Goal: Check status: Check status

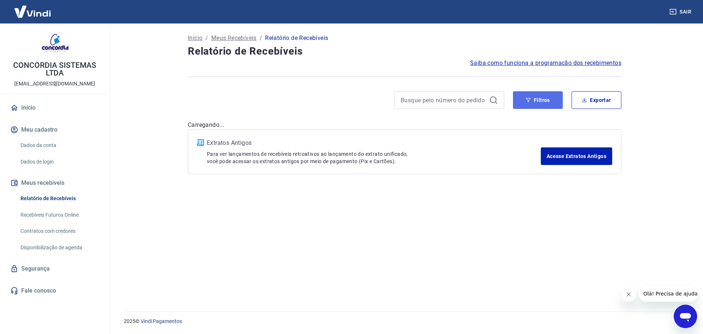
click at [539, 105] on button "Filtros" at bounding box center [538, 100] width 50 height 18
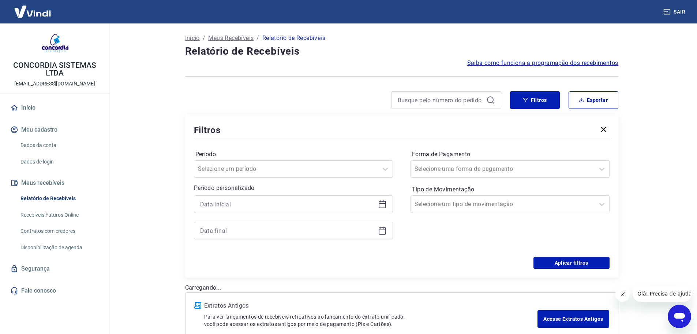
click at [383, 201] on icon at bounding box center [382, 204] width 7 height 7
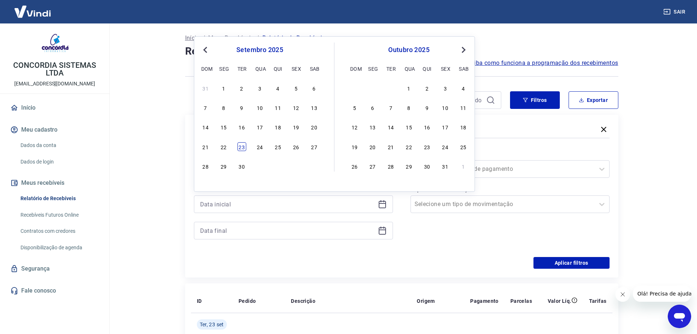
click at [243, 146] on div "23" at bounding box center [242, 146] width 9 height 9
type input "[DATE]"
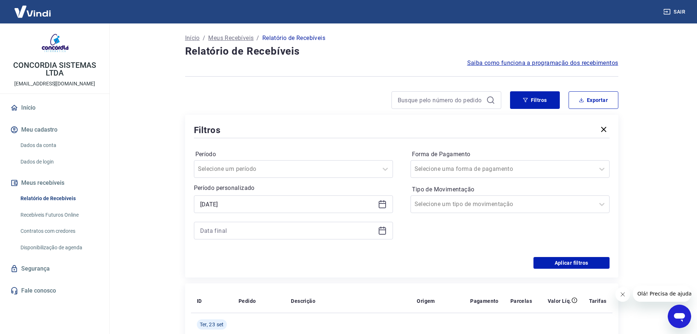
click at [379, 231] on icon at bounding box center [382, 230] width 7 height 7
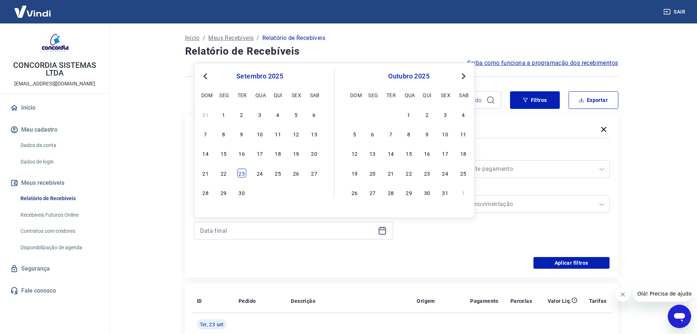
click at [239, 170] on div "23" at bounding box center [242, 172] width 9 height 9
type input "[DATE]"
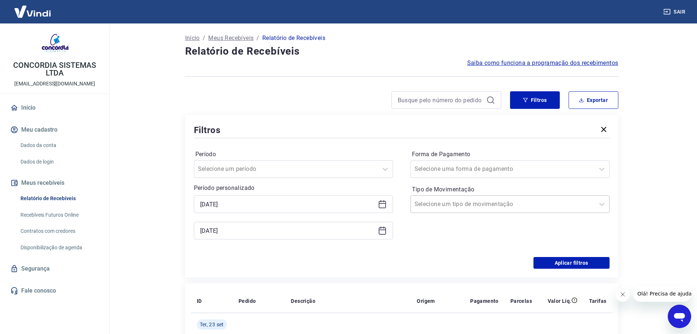
click at [448, 208] on input "Tipo de Movimentação" at bounding box center [452, 204] width 74 height 9
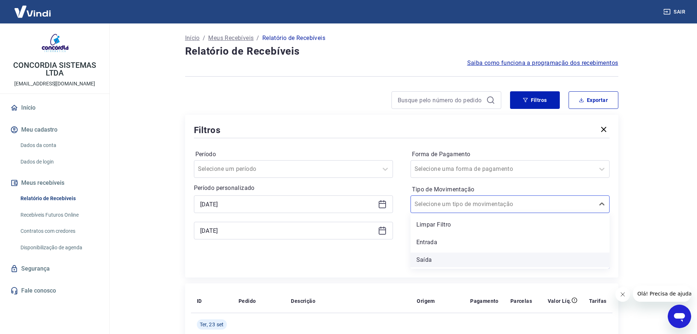
click at [434, 267] on div "Saída" at bounding box center [510, 259] width 199 height 15
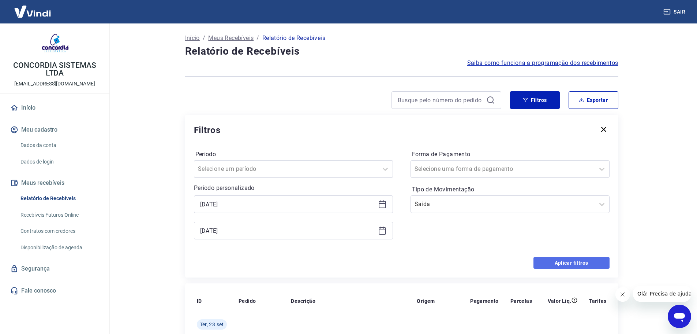
click at [561, 264] on button "Aplicar filtros" at bounding box center [572, 263] width 76 height 12
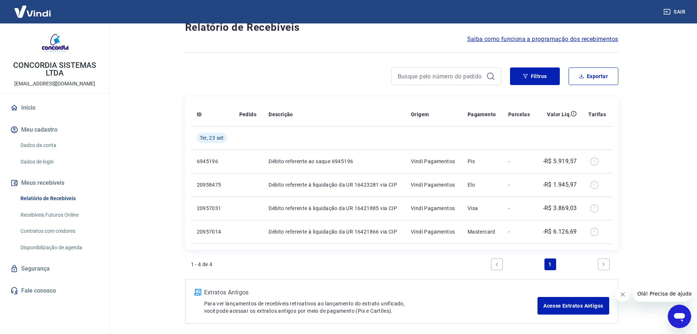
scroll to position [37, 0]
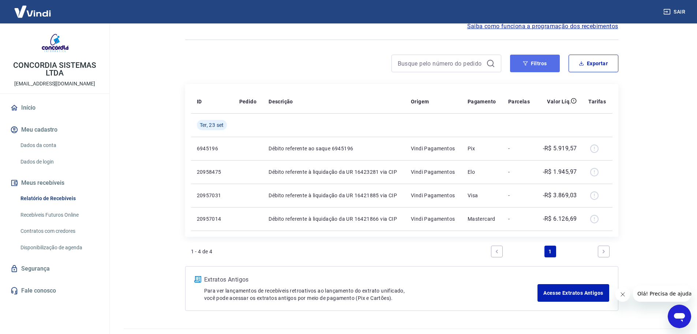
click at [525, 63] on icon "button" at bounding box center [525, 63] width 5 height 4
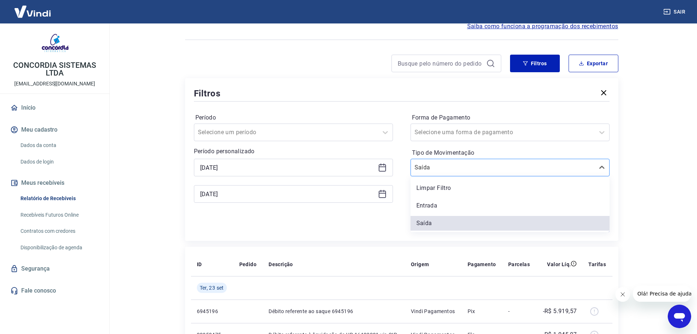
click at [416, 168] on input "Tipo de Movimentação" at bounding box center [452, 167] width 74 height 9
drag, startPoint x: 423, startPoint y: 196, endPoint x: 421, endPoint y: 205, distance: 9.6
click at [421, 205] on div "Limpar Filtro Entrada [PERSON_NAME]" at bounding box center [510, 204] width 199 height 56
click at [421, 205] on div "Entrada" at bounding box center [510, 205] width 199 height 15
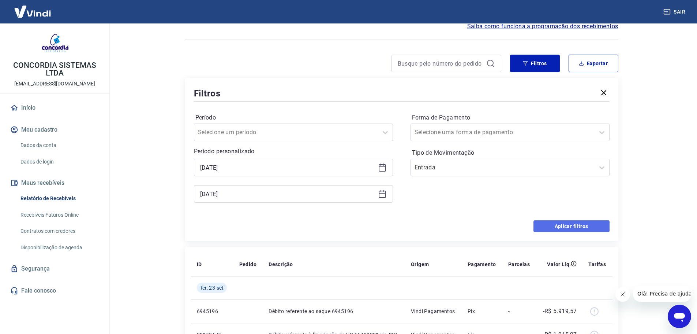
click at [543, 231] on button "Aplicar filtros" at bounding box center [572, 226] width 76 height 12
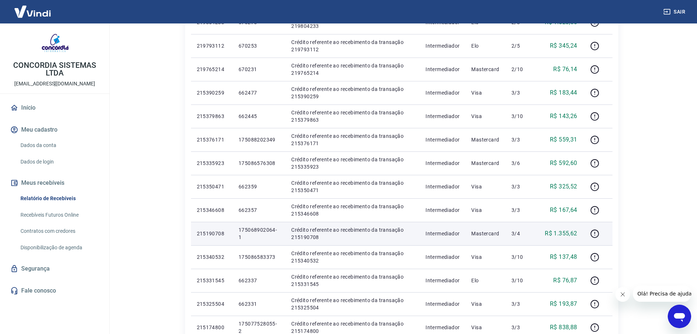
scroll to position [429, 0]
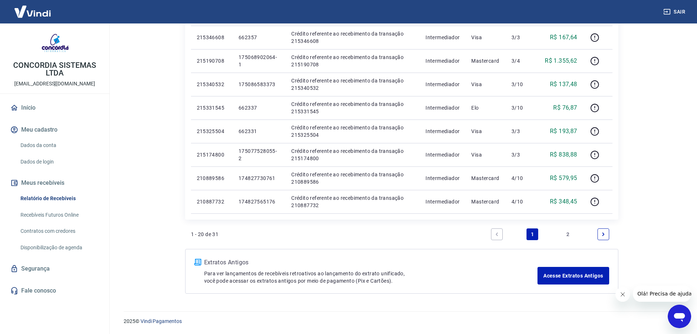
click at [568, 234] on link "2" at bounding box center [568, 234] width 12 height 12
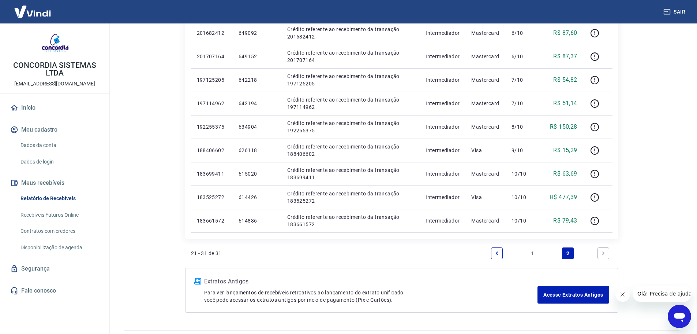
scroll to position [181, 0]
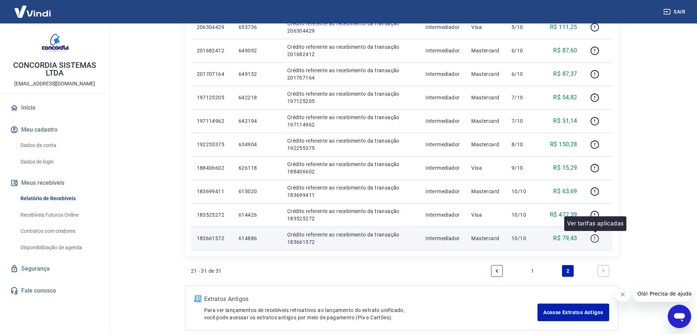
click at [598, 238] on icon "button" at bounding box center [595, 238] width 9 height 9
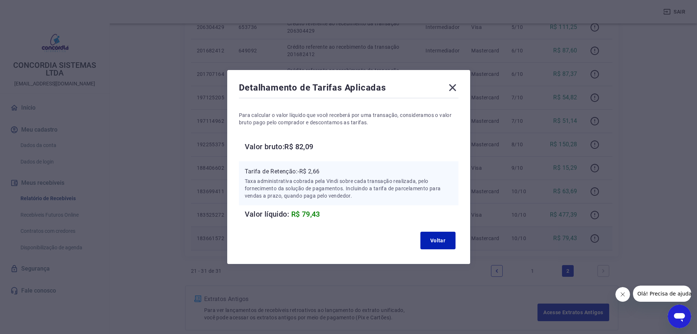
click at [456, 90] on icon at bounding box center [453, 88] width 12 height 12
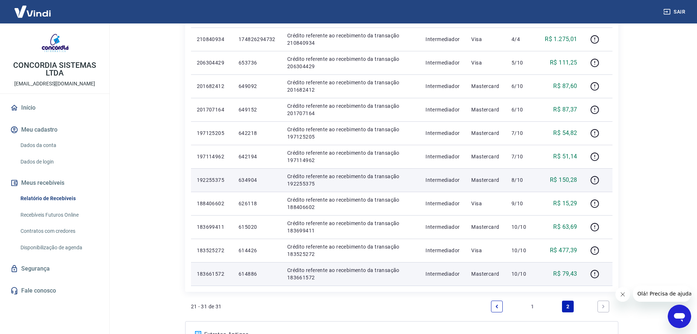
scroll to position [183, 0]
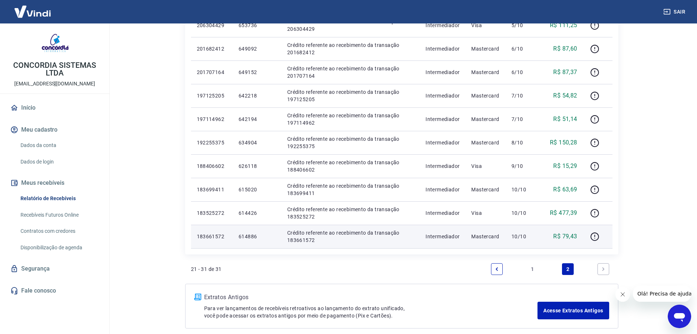
click at [535, 272] on link "1" at bounding box center [533, 269] width 12 height 12
